Goal: Navigation & Orientation: Find specific page/section

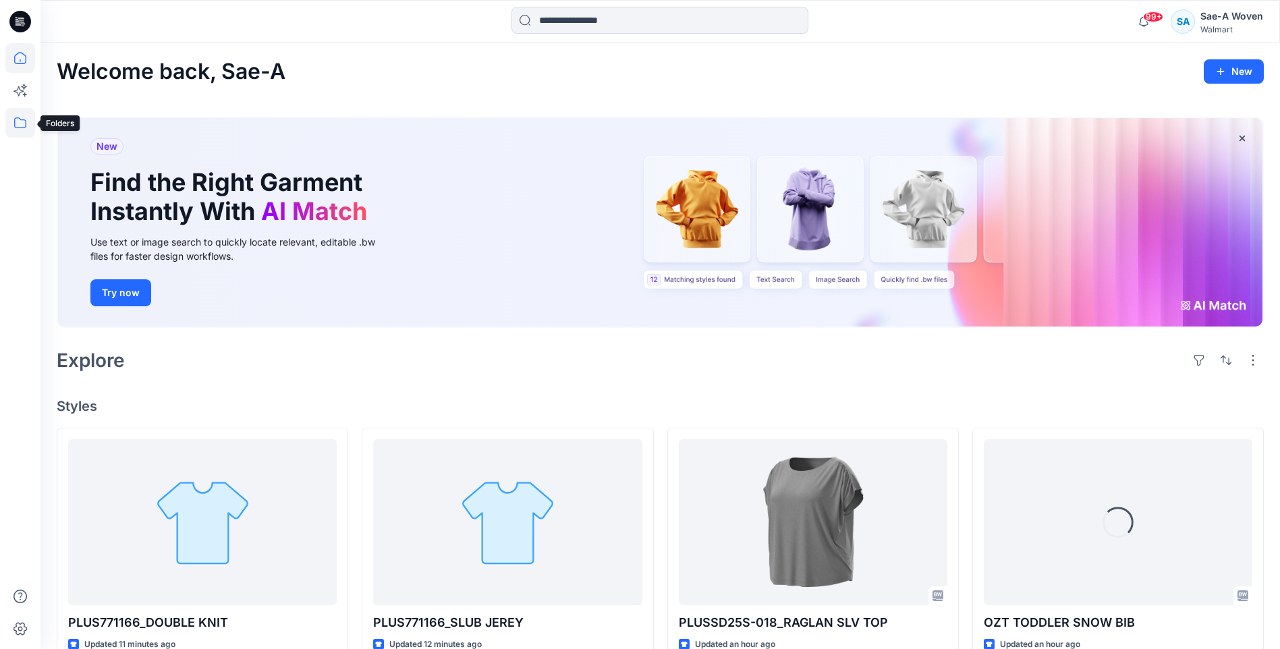
click at [11, 126] on icon at bounding box center [20, 123] width 30 height 30
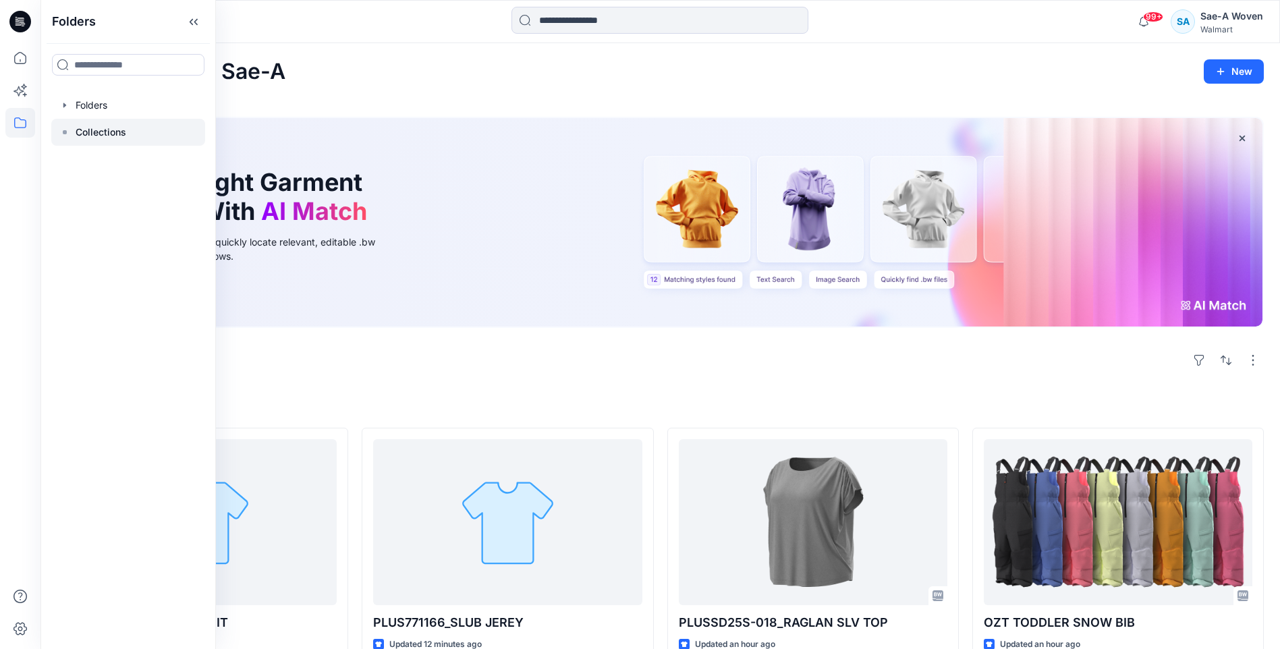
click at [96, 133] on p "Collections" at bounding box center [101, 132] width 51 height 16
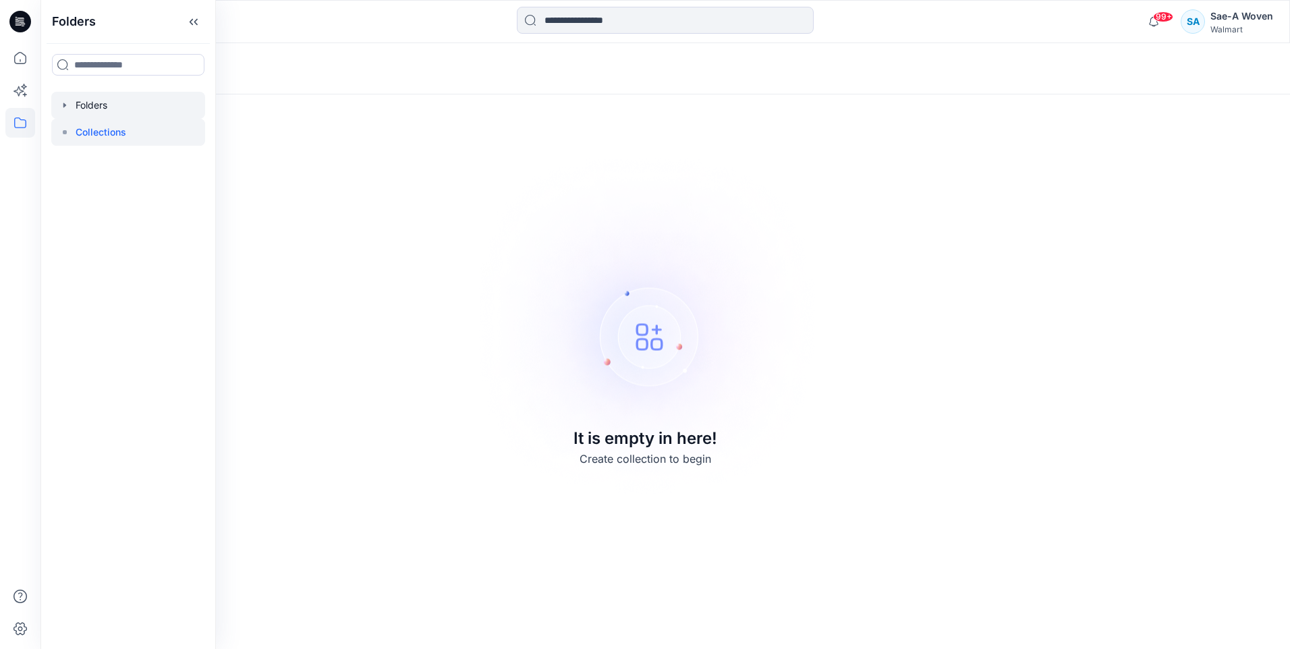
click at [96, 107] on div at bounding box center [128, 105] width 154 height 27
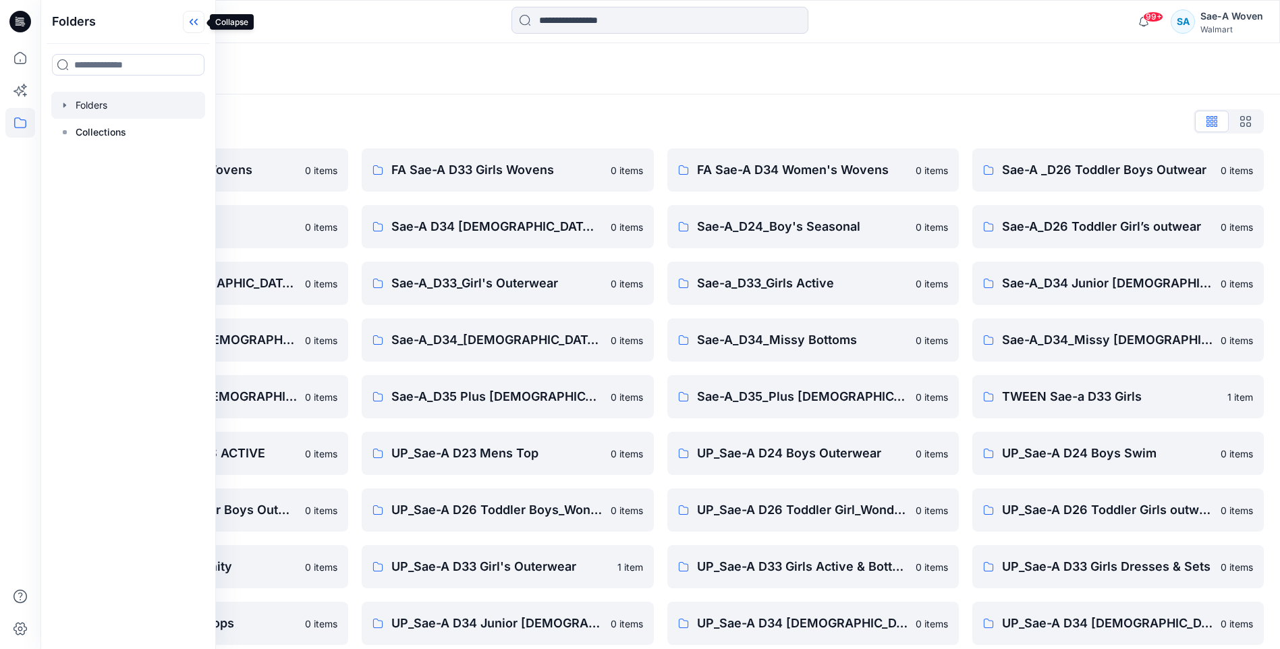
click at [198, 21] on icon at bounding box center [194, 22] width 22 height 22
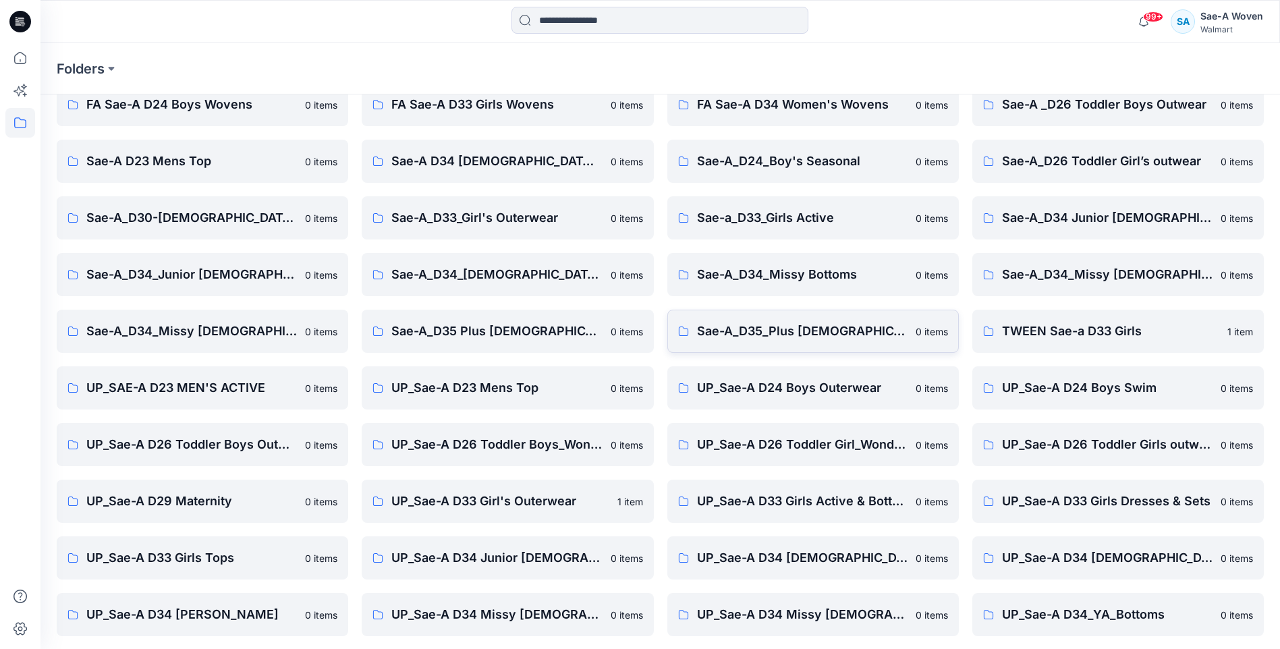
scroll to position [125, 0]
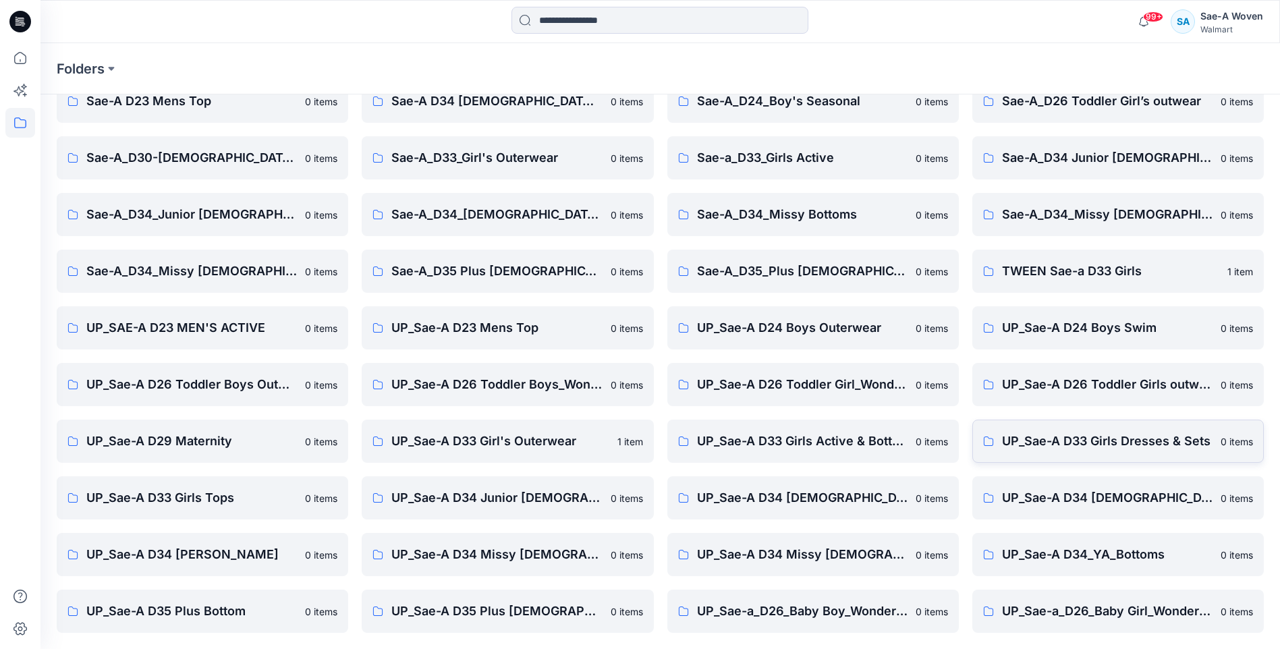
click at [1145, 452] on link "UP_Sae-A D33 Girls Dresses & Sets 0 items" at bounding box center [1117, 441] width 291 height 43
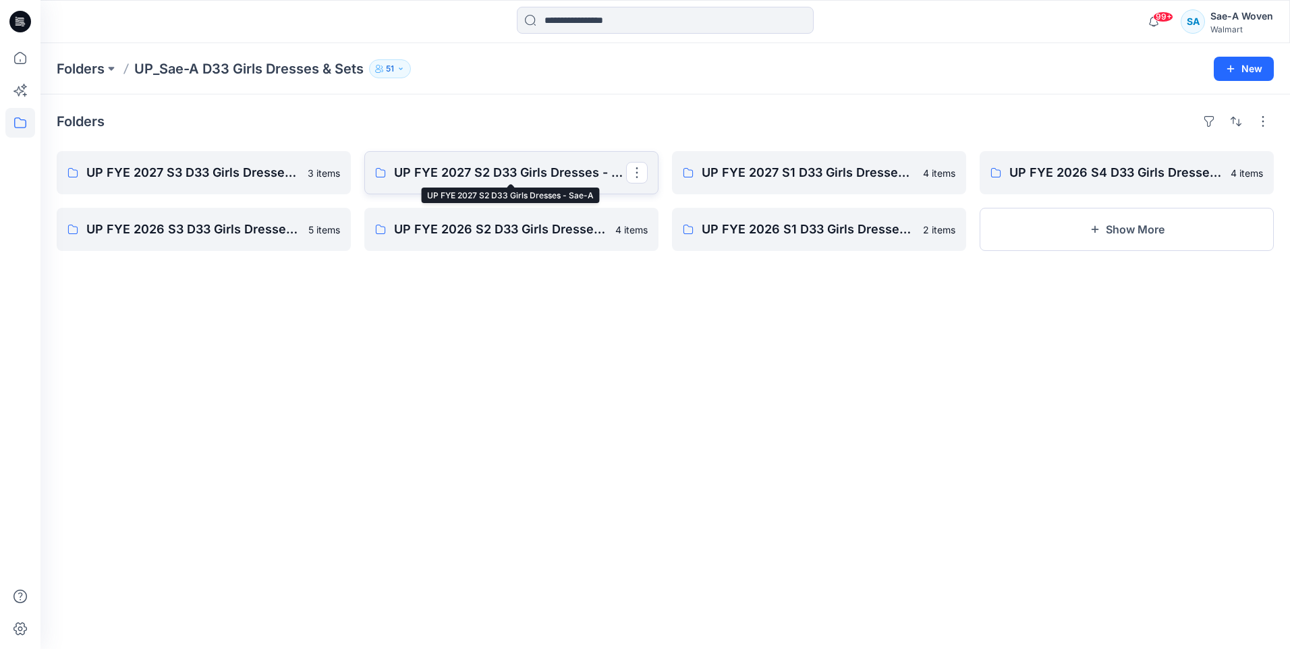
click at [436, 179] on p "UP FYE 2027 S2 D33 Girls Dresses - Sae-A" at bounding box center [510, 172] width 232 height 19
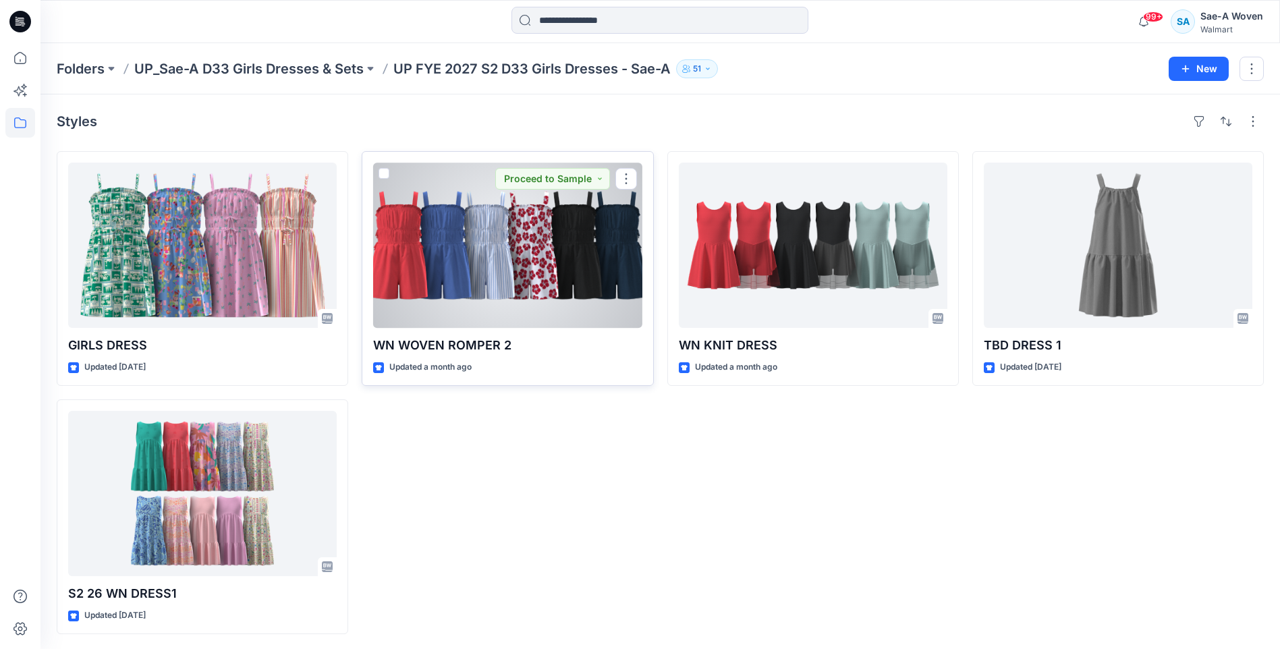
click at [498, 277] on div at bounding box center [507, 245] width 268 height 165
